Goal: Information Seeking & Learning: Learn about a topic

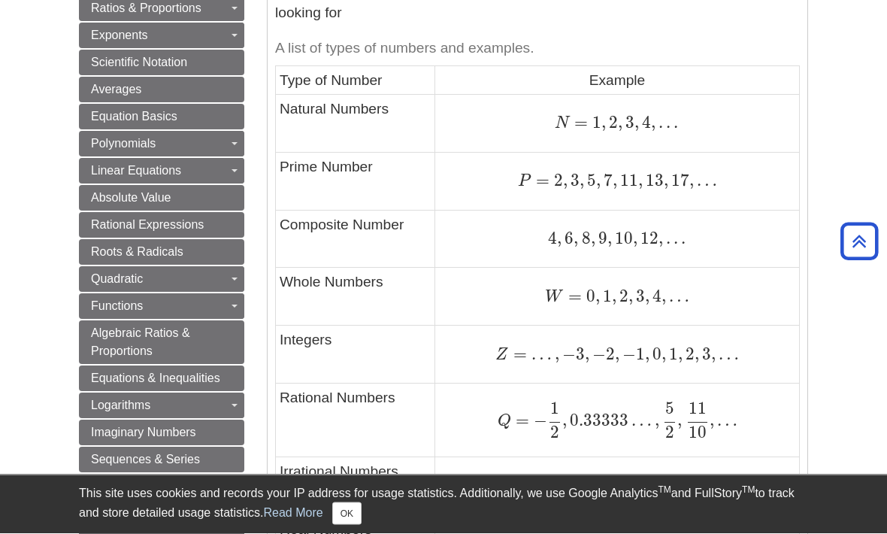
scroll to position [829, 0]
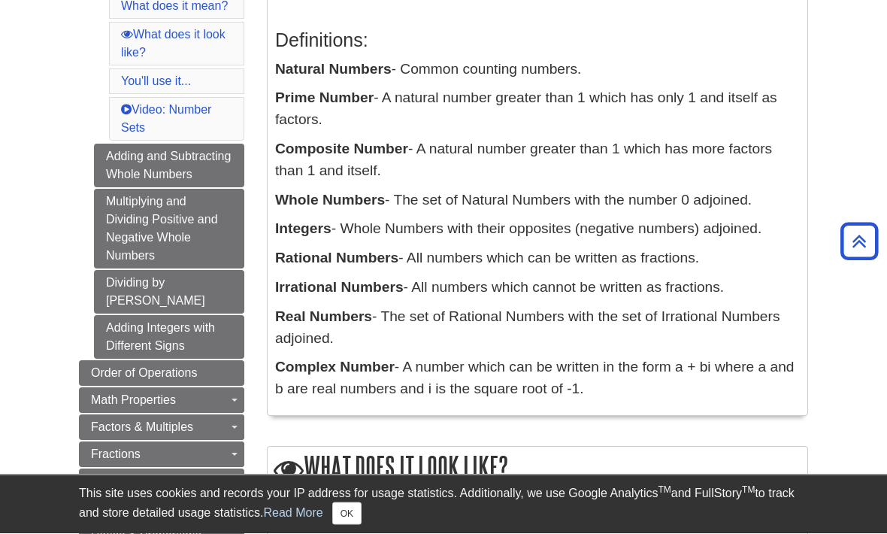
scroll to position [288, 0]
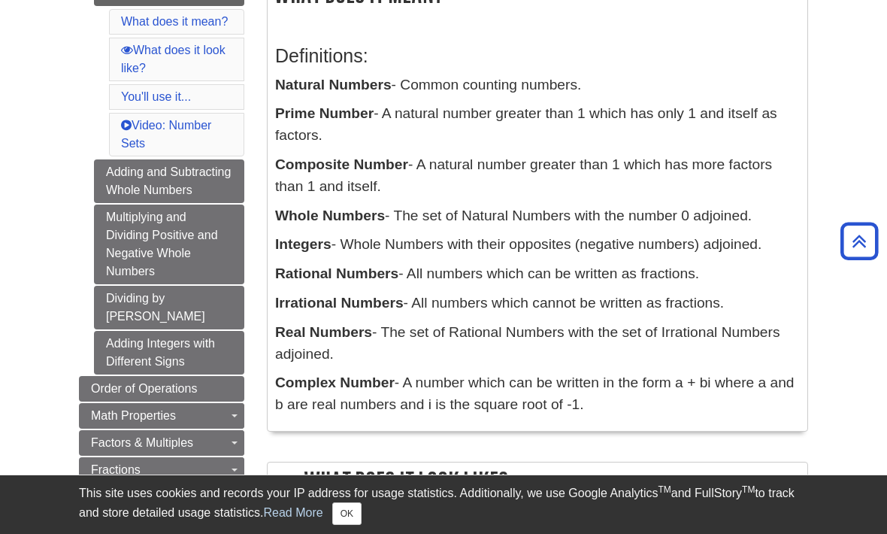
click at [396, 529] on div "This site uses cookies and records your IP address for usage statistics. Additi…" at bounding box center [443, 504] width 729 height 59
click at [212, 286] on link "Dividing by [PERSON_NAME]" at bounding box center [169, 308] width 150 height 44
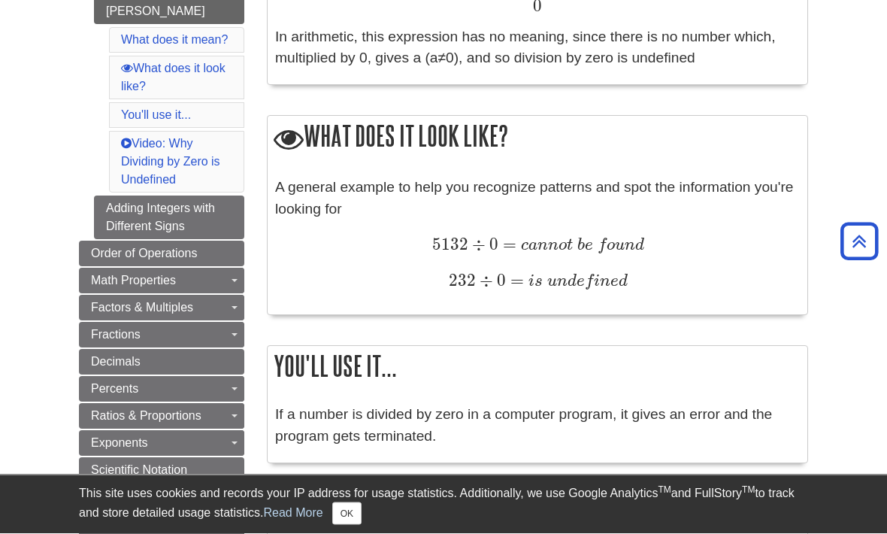
scroll to position [441, 0]
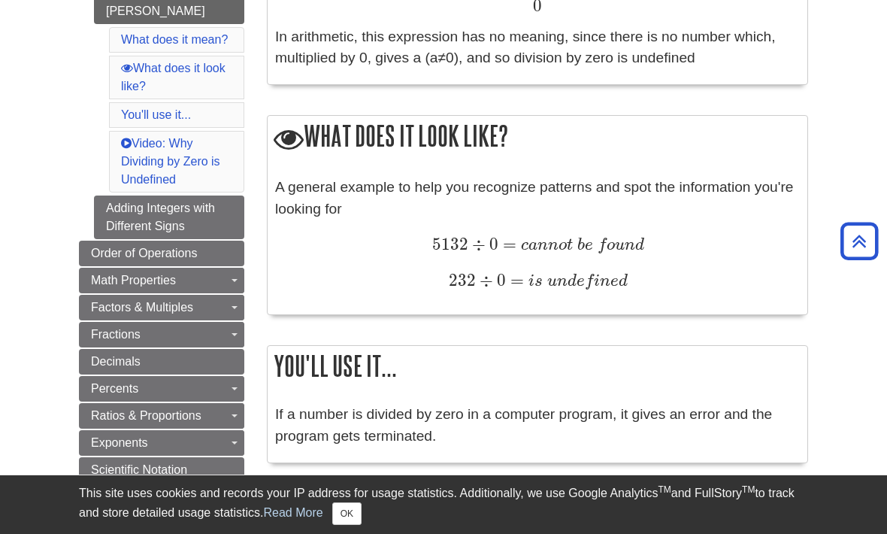
click at [460, 533] on div "This site uses cookies and records your IP address for usage statistics. Additi…" at bounding box center [443, 504] width 729 height 59
click at [536, 533] on div "This site uses cookies and records your IP address for usage statistics. Additi…" at bounding box center [443, 504] width 729 height 59
click at [553, 533] on div "This site uses cookies and records your IP address for usage statistics. Additi…" at bounding box center [443, 504] width 729 height 59
